Goal: Information Seeking & Learning: Learn about a topic

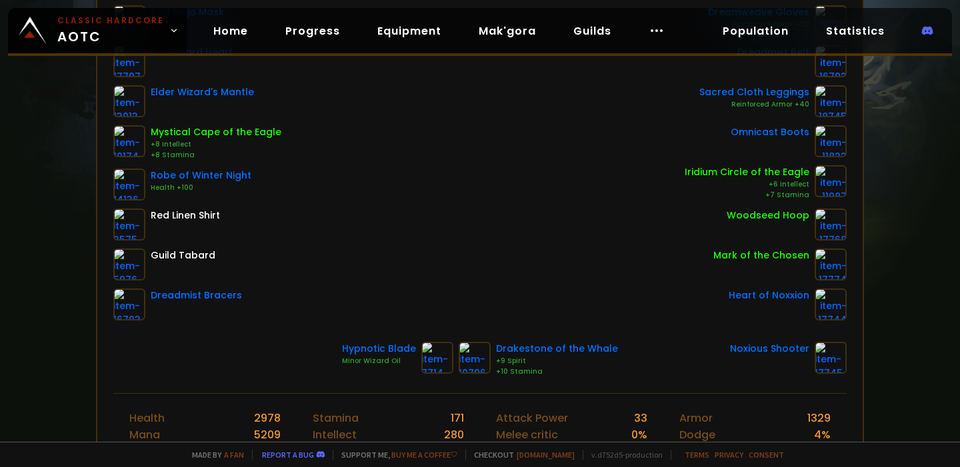
scroll to position [375, 0]
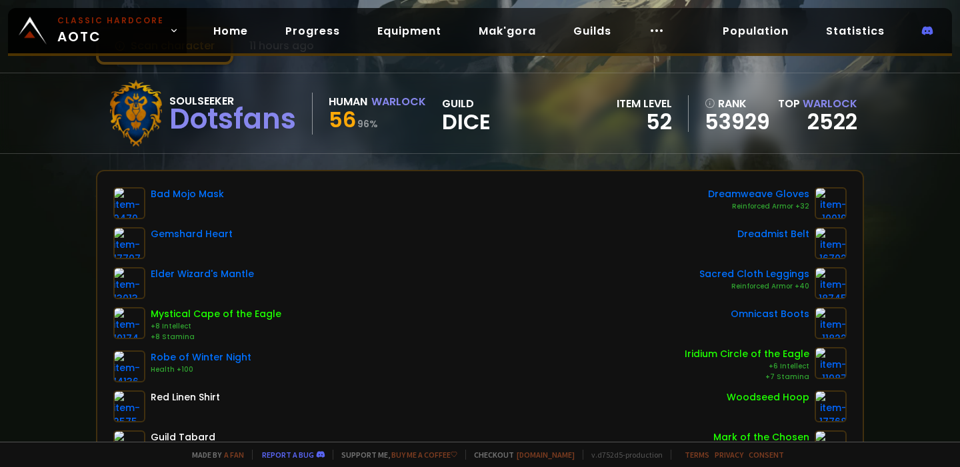
scroll to position [65, 0]
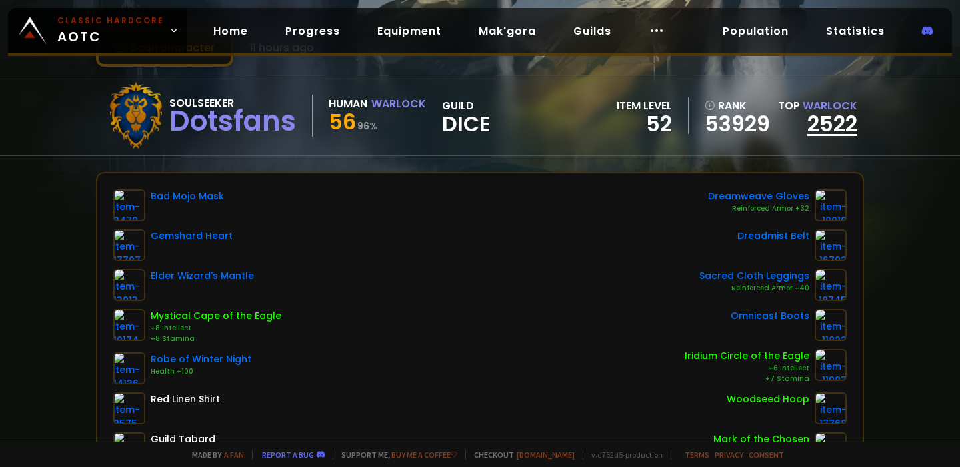
click at [838, 132] on link "2522" at bounding box center [832, 124] width 50 height 30
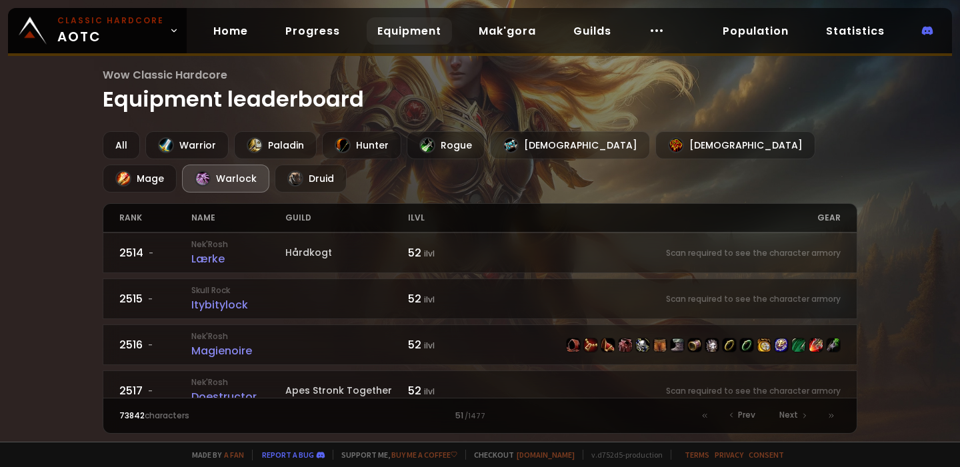
scroll to position [592, 0]
